Goal: Information Seeking & Learning: Learn about a topic

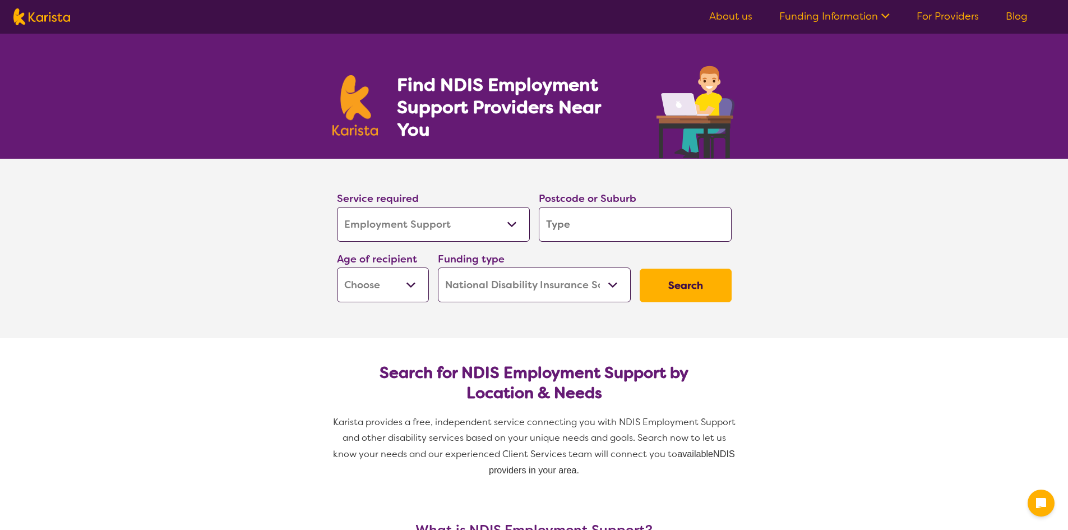
select select "Employment Support"
select select "NDIS"
select select "Employment Support"
select select "NDIS"
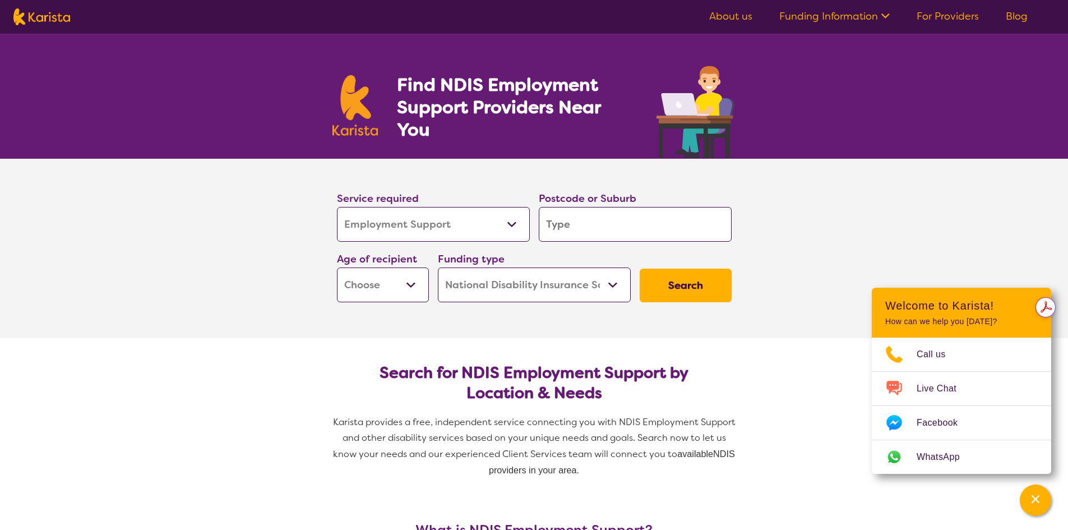
click at [487, 229] on select "Allied Health Assistant Assessment (ADHD or Autism) Behaviour support Counselli…" at bounding box center [433, 224] width 193 height 35
click at [612, 223] on input "search" at bounding box center [635, 224] width 193 height 35
type input "3"
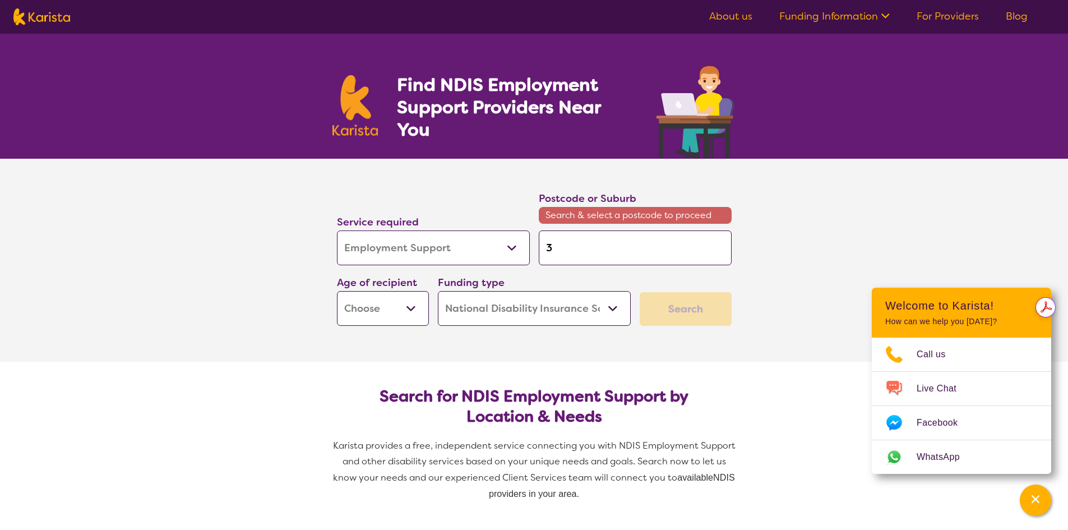
type input "31"
type input "3134"
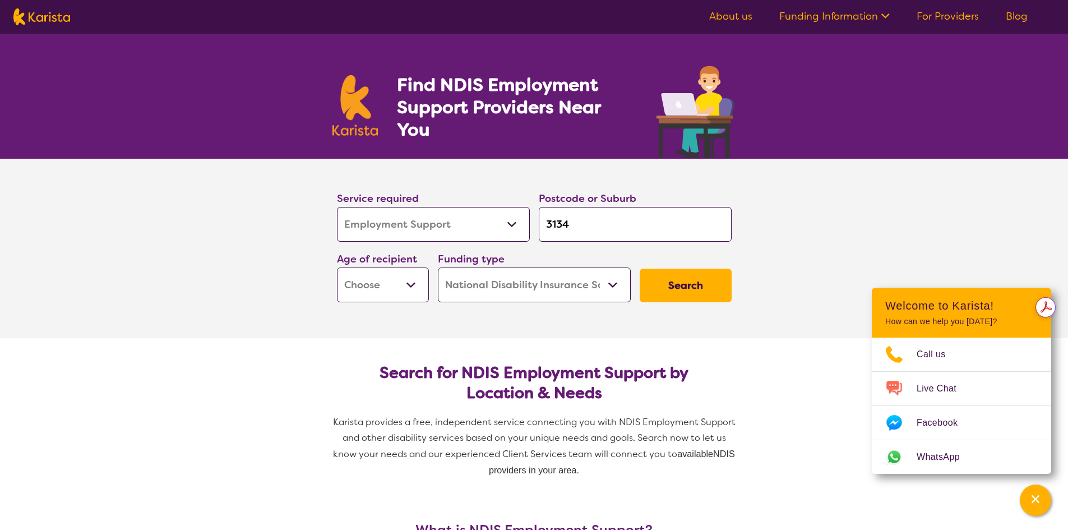
click at [494, 298] on select "Home Care Package (HCP) National Disability Insurance Scheme (NDIS) I don't know" at bounding box center [534, 284] width 193 height 35
click at [438, 267] on select "Home Care Package (HCP) National Disability Insurance Scheme (NDIS) I don't know" at bounding box center [534, 284] width 193 height 35
click at [404, 292] on select "Early Childhood - 0 to 9 Child - 10 to 11 Adolescent - 12 to 17 Adult - 18 to 6…" at bounding box center [383, 284] width 92 height 35
select select "AD"
click at [337, 267] on select "Early Childhood - 0 to 9 Child - 10 to 11 Adolescent - 12 to 17 Adult - 18 to 6…" at bounding box center [383, 284] width 92 height 35
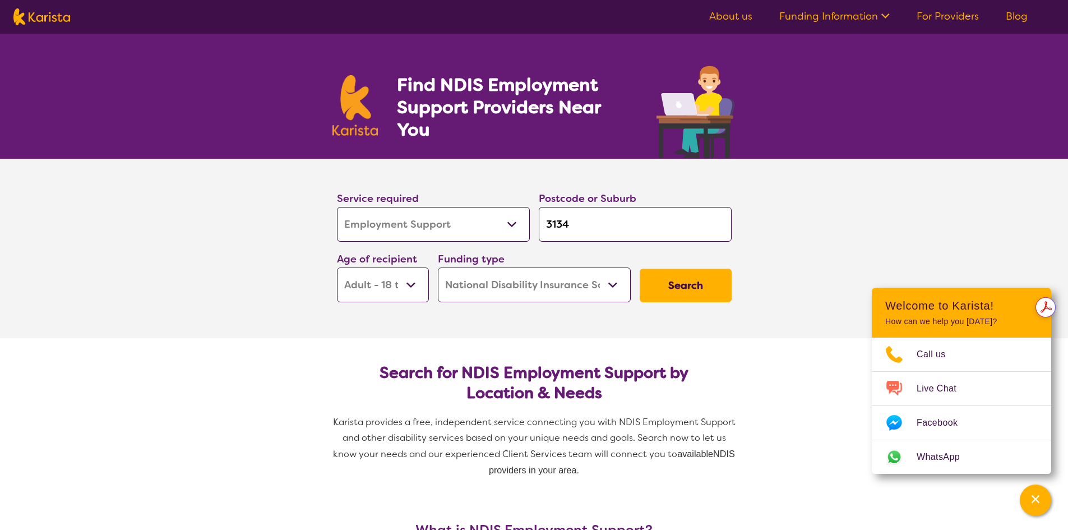
select select "AD"
click at [666, 290] on button "Search" at bounding box center [686, 286] width 92 height 34
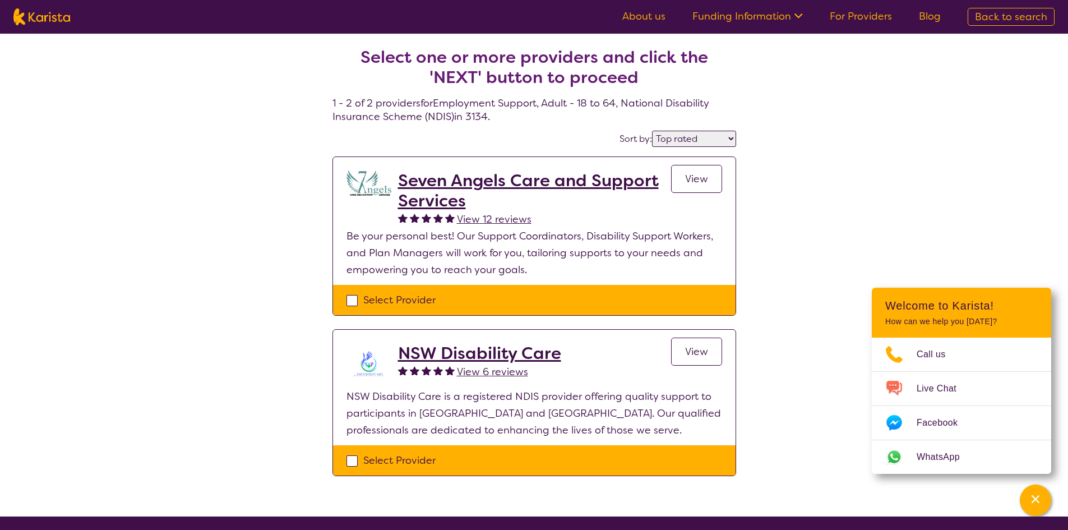
click at [658, 134] on select "Highly reviewed Top rated" at bounding box center [694, 139] width 84 height 16
click at [653, 131] on select "Highly reviewed Top rated" at bounding box center [694, 139] width 84 height 16
click at [672, 131] on select "Highly reviewed Top rated" at bounding box center [694, 139] width 84 height 16
select select "by_score"
click at [653, 131] on select "Highly reviewed Top rated" at bounding box center [694, 139] width 84 height 16
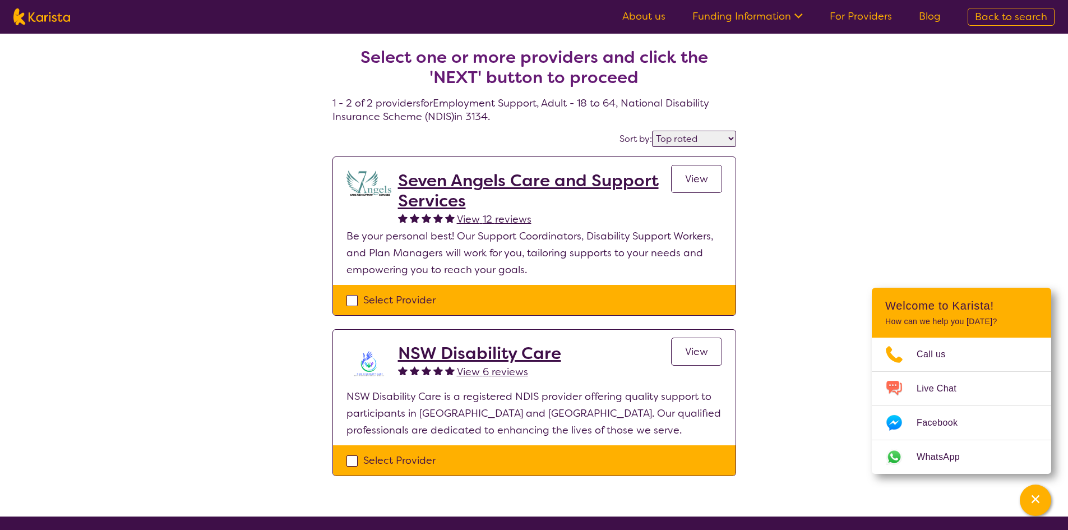
click at [472, 352] on h2 "NSW Disability Care" at bounding box center [479, 353] width 163 height 20
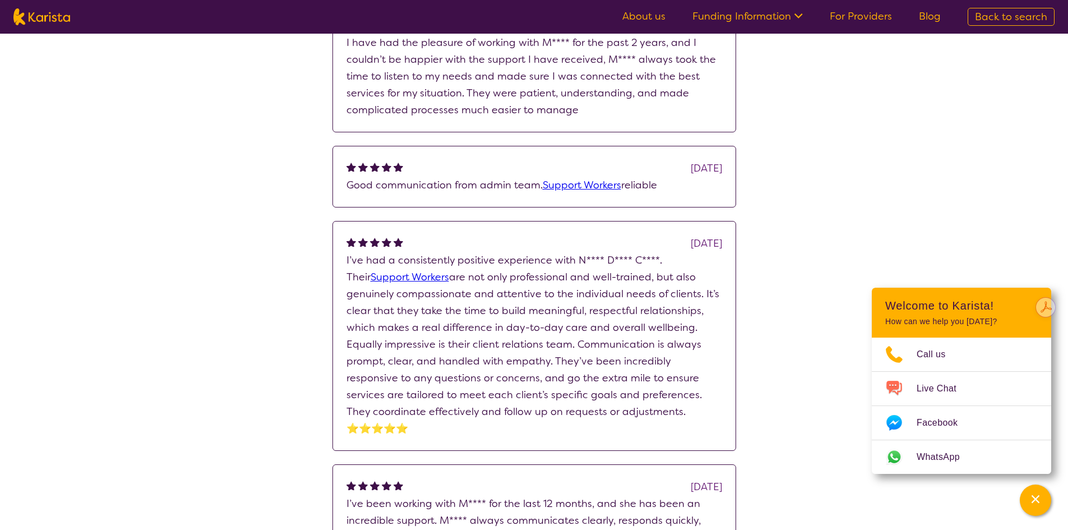
scroll to position [3421, 0]
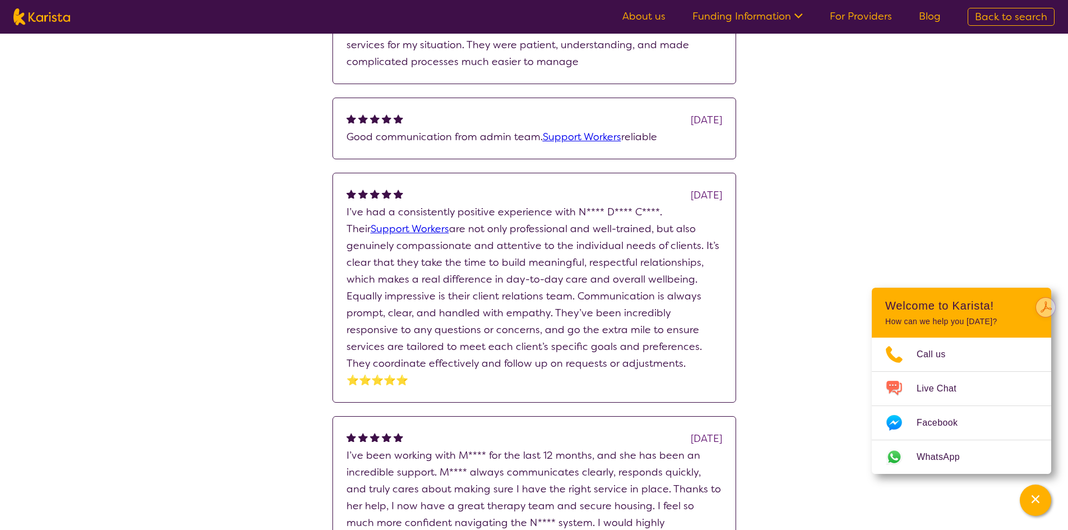
select select "by_score"
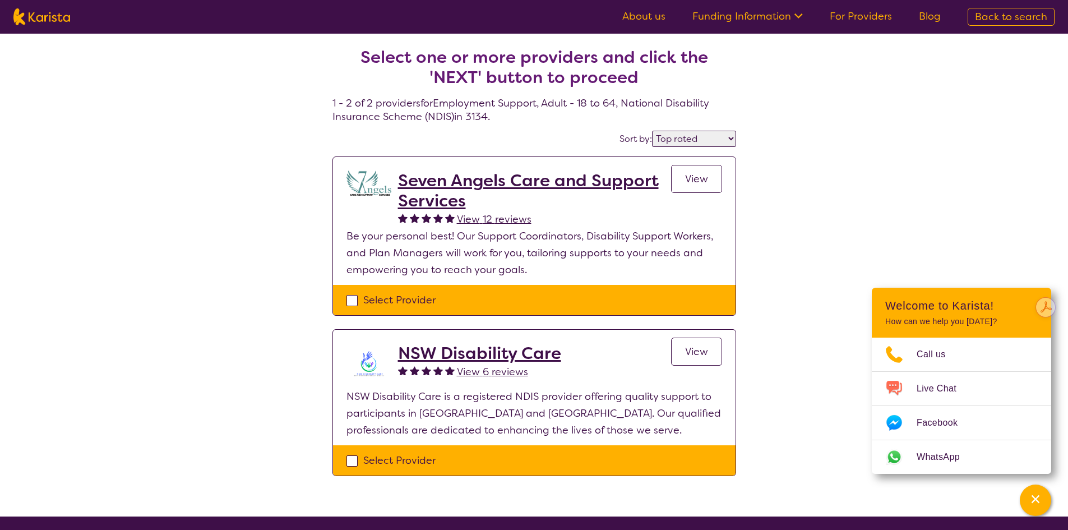
select select "Employment Support"
select select "AD"
select select "NDIS"
select select "Employment Support"
select select "AD"
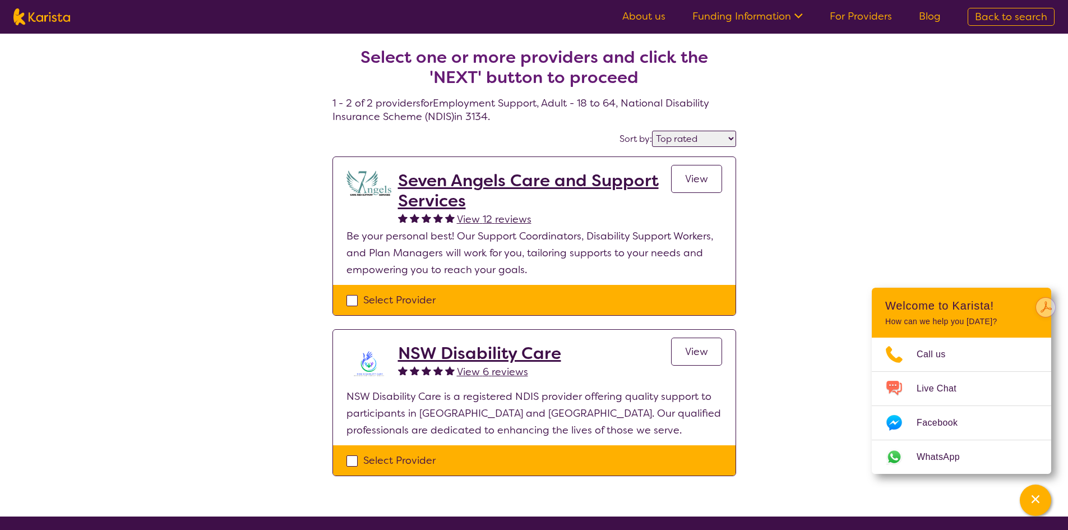
select select "NDIS"
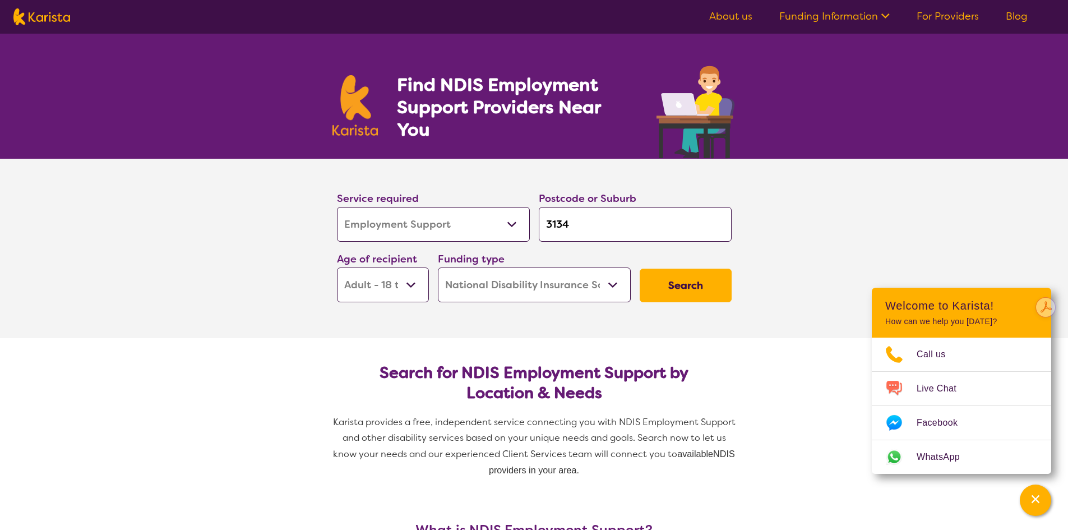
click at [598, 224] on input "3134" at bounding box center [635, 224] width 193 height 35
type input "313"
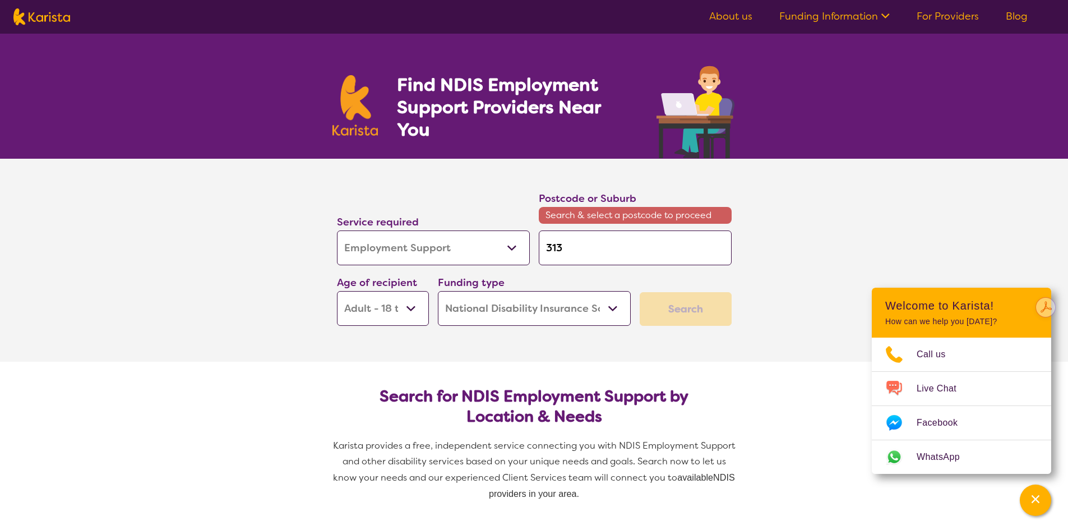
type input "31"
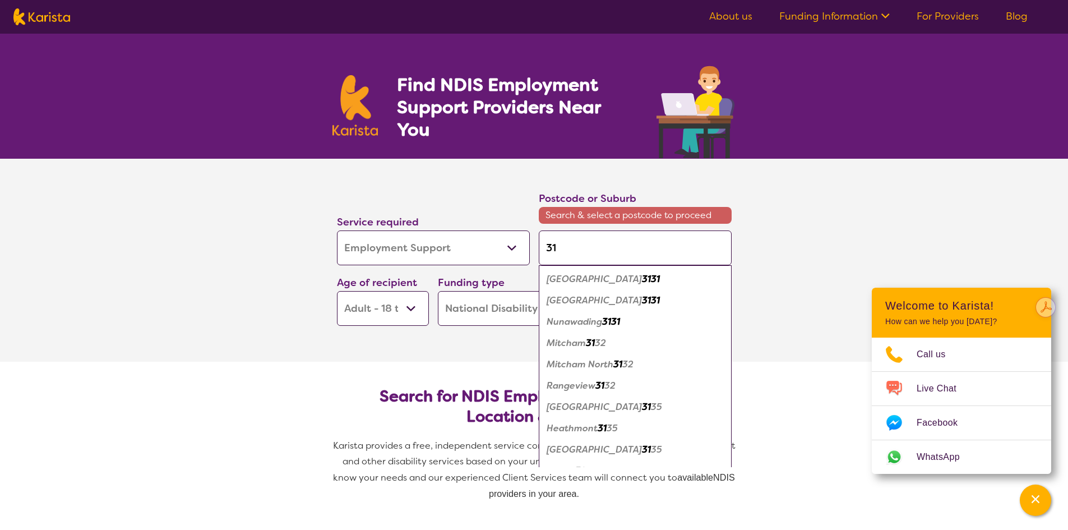
type input "311"
type input "3111"
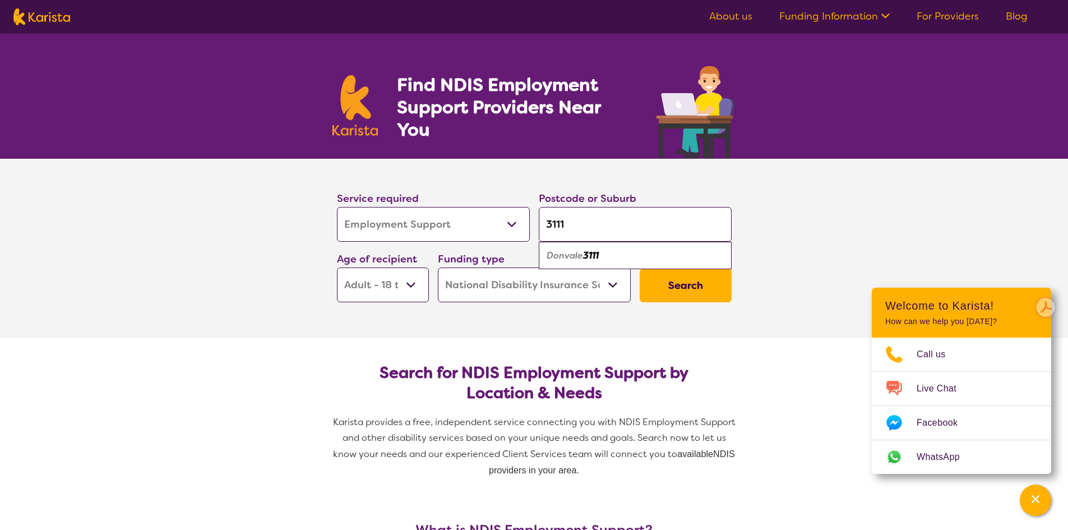
type input "3111"
drag, startPoint x: 596, startPoint y: 258, endPoint x: 628, endPoint y: 267, distance: 33.7
click at [596, 258] on em "3111" at bounding box center [591, 256] width 16 height 12
click at [677, 298] on button "Search" at bounding box center [686, 286] width 92 height 34
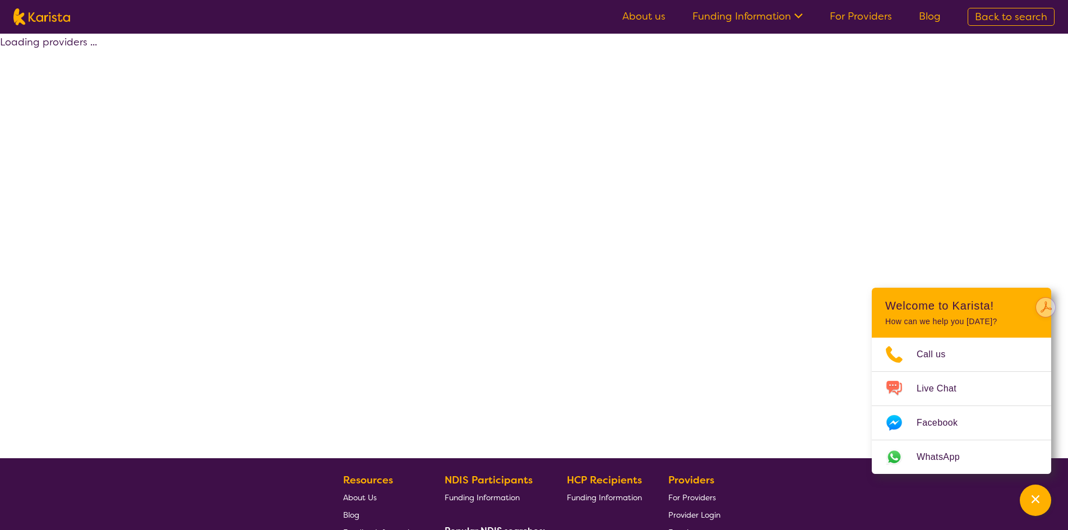
select select "by_score"
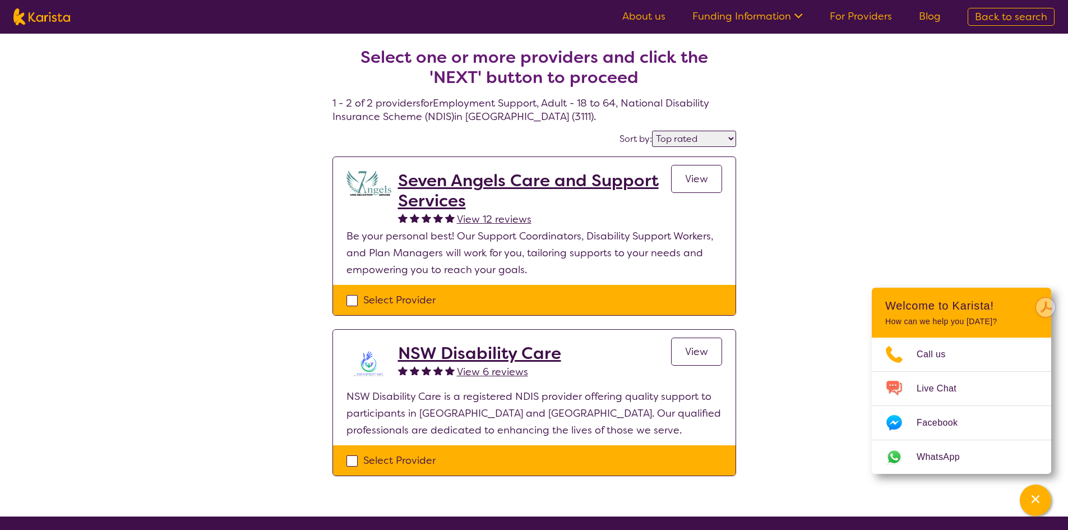
select select "Employment Support"
select select "AD"
select select "NDIS"
select select "Employment Support"
select select "AD"
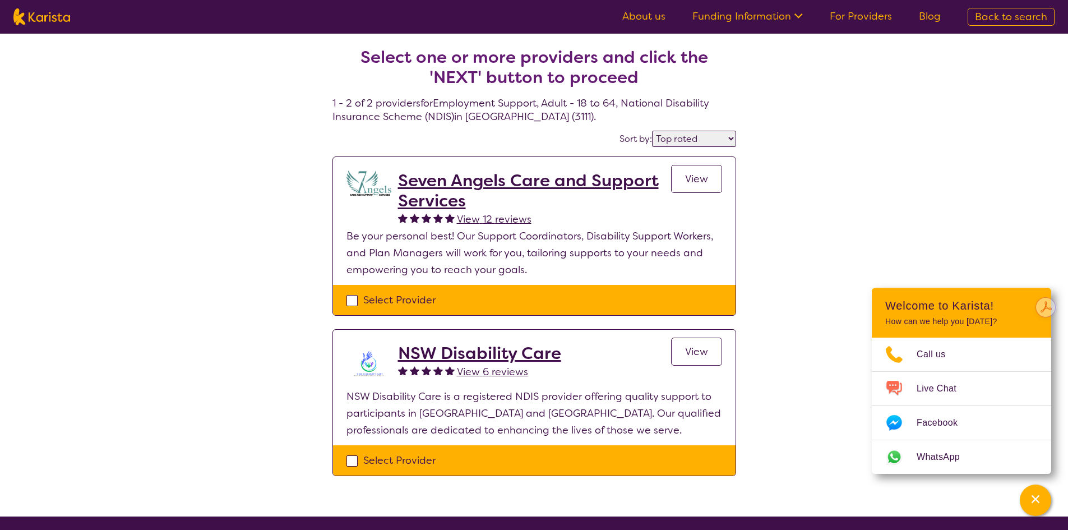
select select "NDIS"
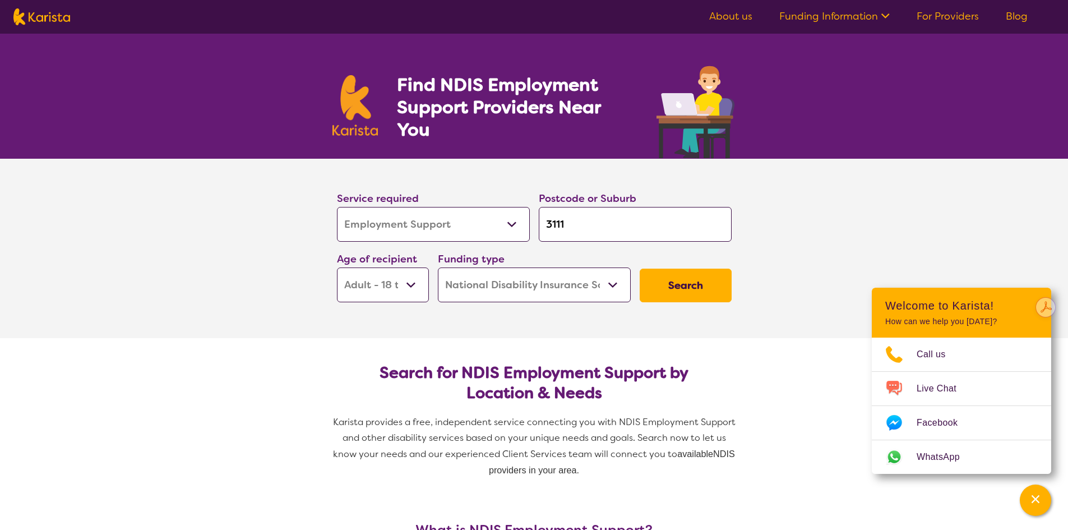
click at [399, 285] on select "Early Childhood - 0 to 9 Child - 10 to 11 Adolescent - 12 to 17 Adult - 18 to 6…" at bounding box center [383, 284] width 92 height 35
select select "AS"
click at [337, 267] on select "Early Childhood - 0 to 9 Child - 10 to 11 Adolescent - 12 to 17 Adult - 18 to 6…" at bounding box center [383, 284] width 92 height 35
select select "AS"
click at [676, 278] on button "Search" at bounding box center [686, 286] width 92 height 34
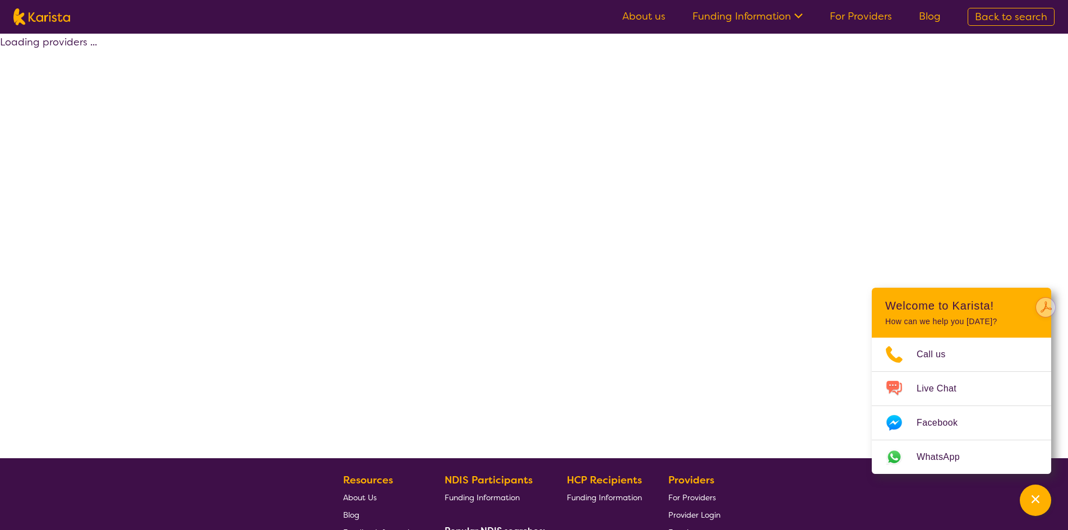
select select "by_score"
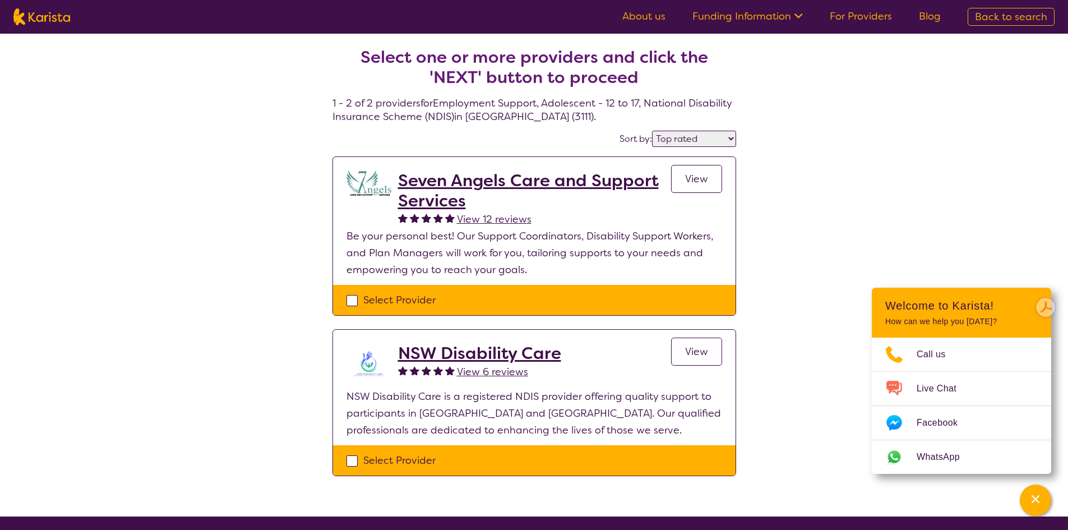
click at [750, 20] on link "Funding Information" at bounding box center [748, 16] width 110 height 13
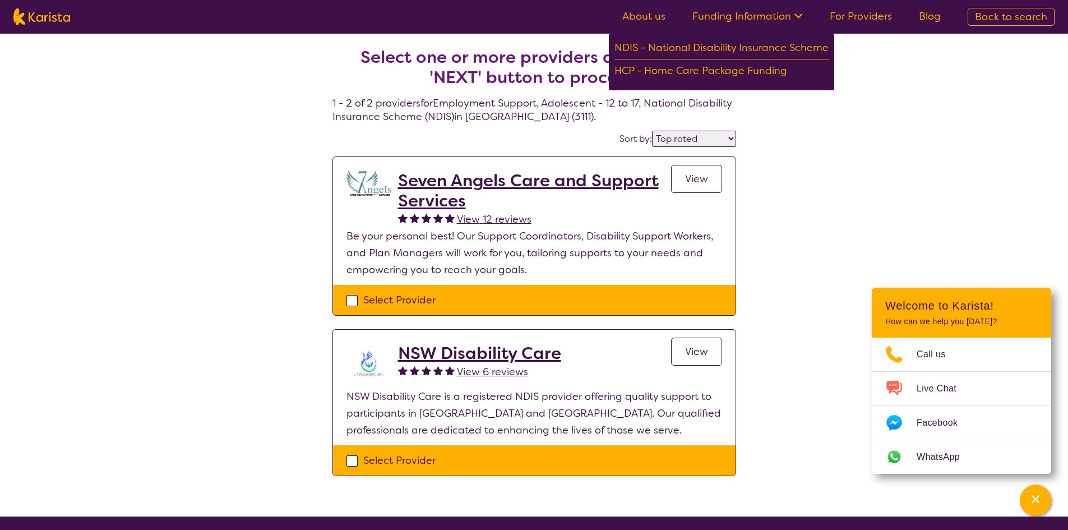
click at [653, 15] on link "About us" at bounding box center [643, 16] width 43 height 13
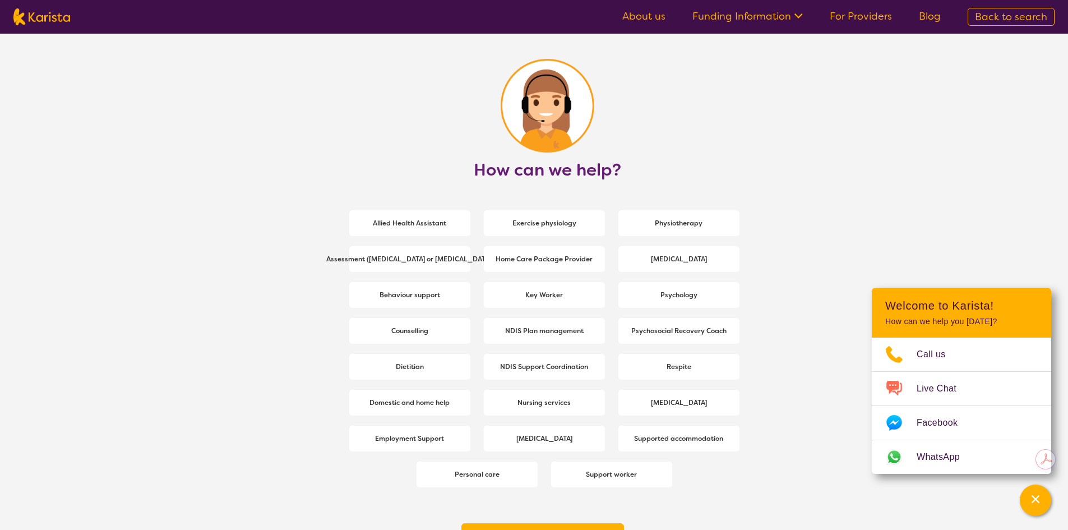
scroll to position [1514, 0]
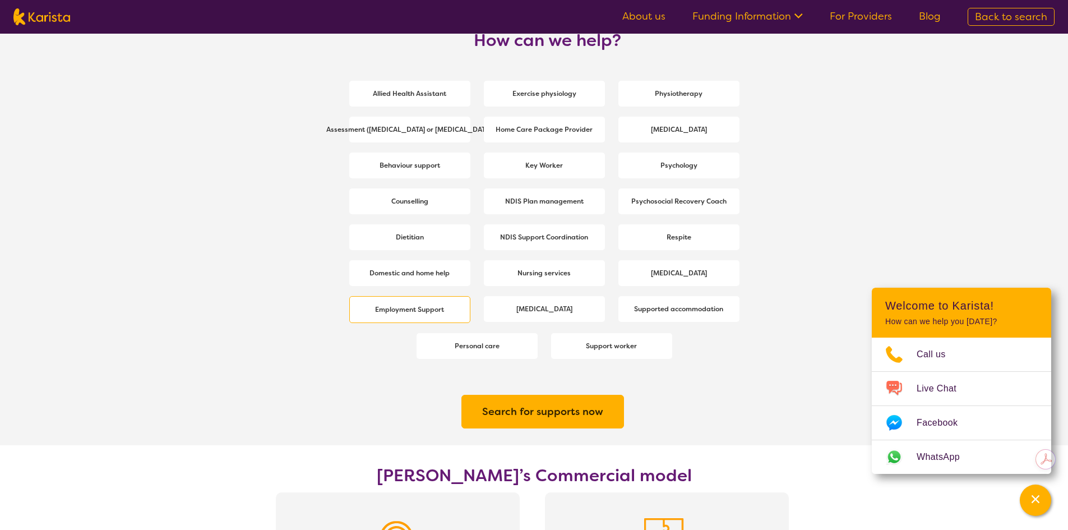
click at [411, 310] on b "Employment Support" at bounding box center [409, 309] width 69 height 9
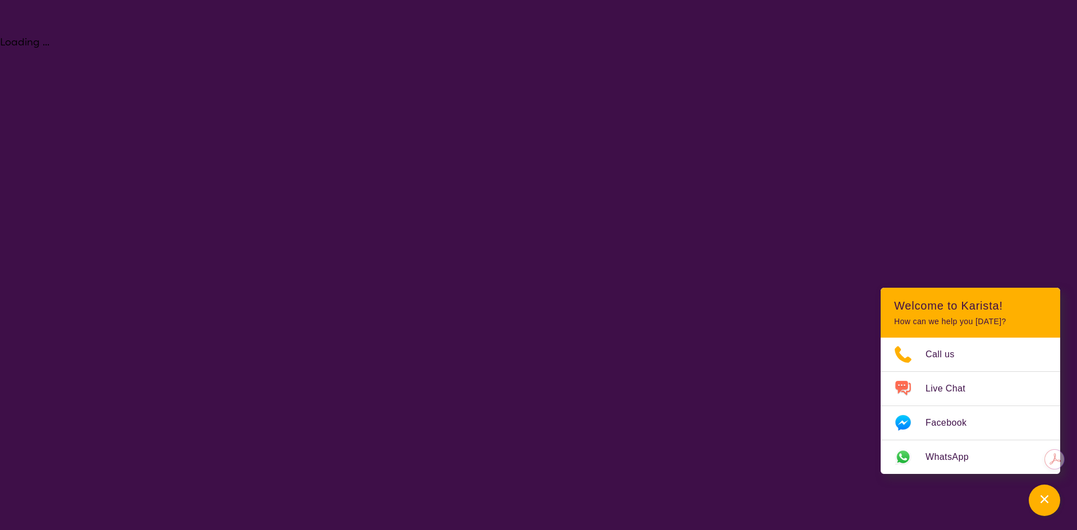
select select "Employment Support"
select select "AS"
select select "NDIS"
select select "Employment Support"
select select "AS"
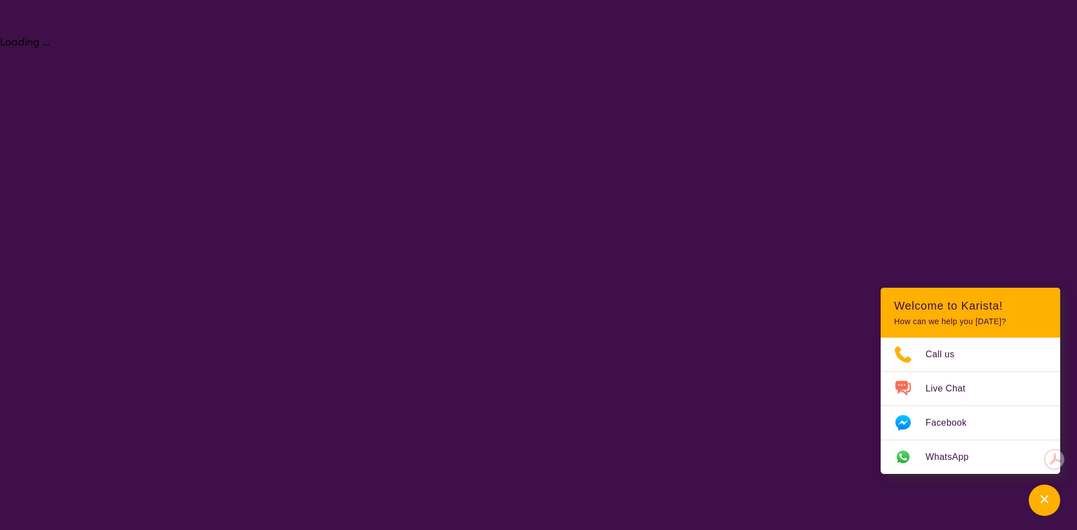
select select "NDIS"
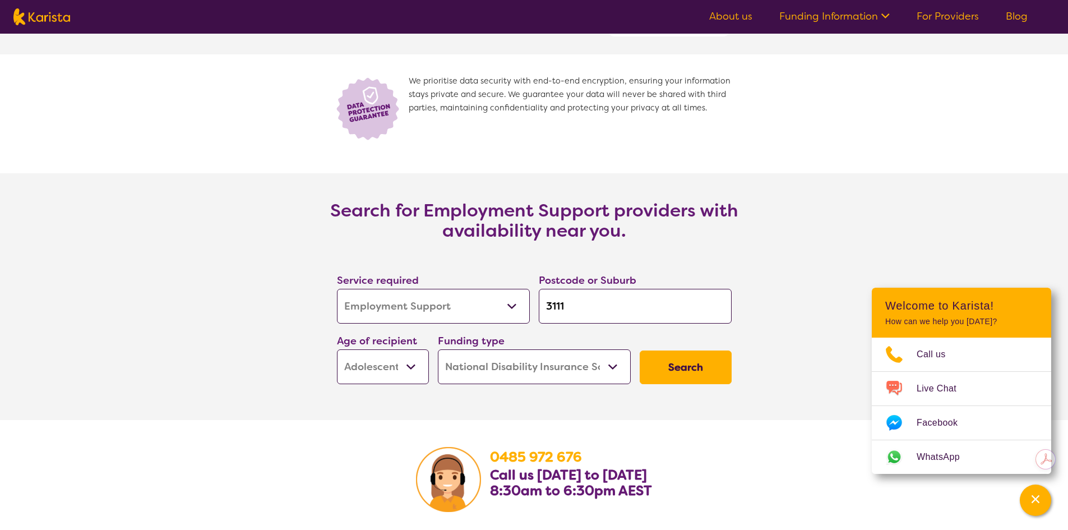
scroll to position [1570, 0]
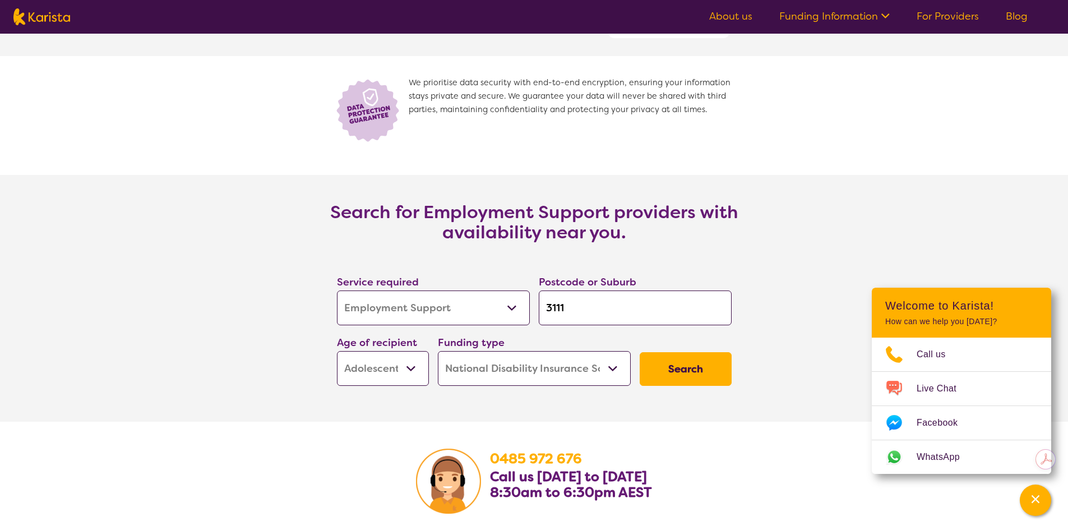
click at [619, 307] on input "3111" at bounding box center [635, 307] width 193 height 35
click at [936, 14] on link "For Providers" at bounding box center [948, 16] width 62 height 13
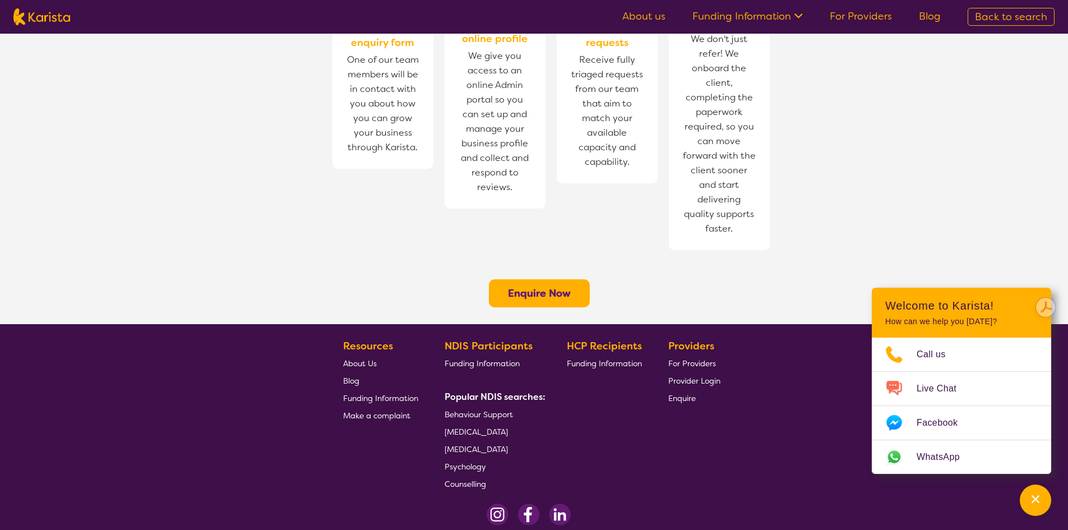
scroll to position [823, 0]
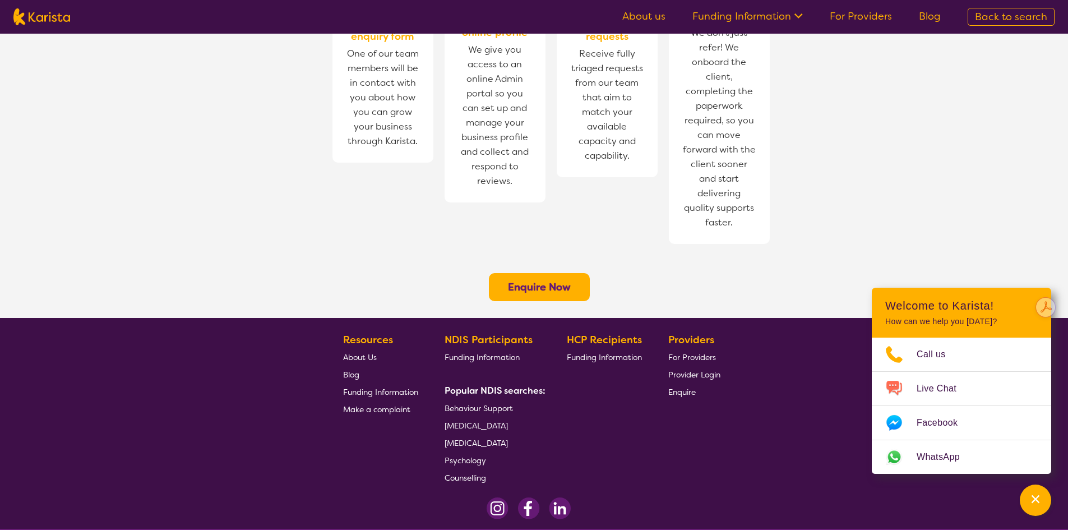
click at [628, 352] on span "Funding Information" at bounding box center [604, 357] width 75 height 10
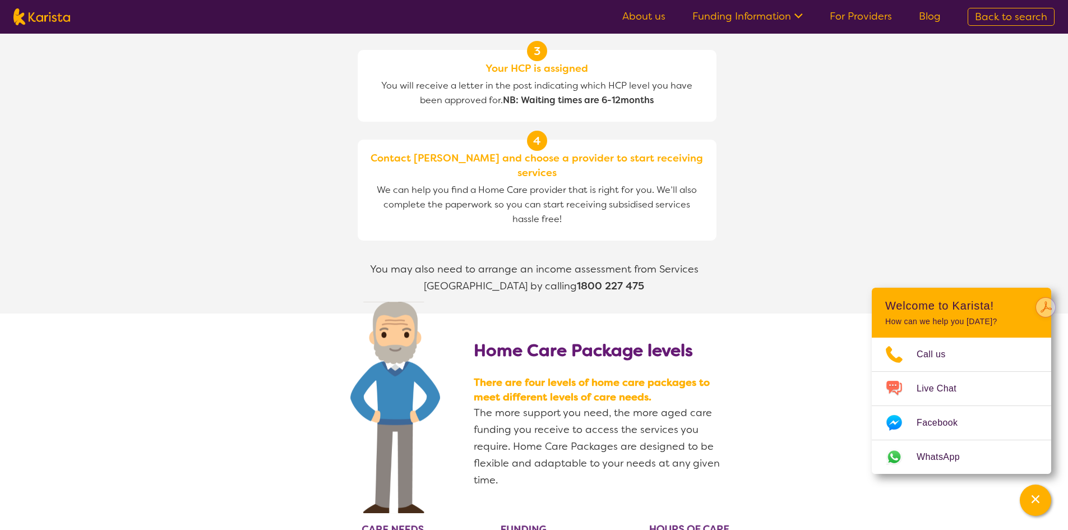
scroll to position [1008, 0]
